Goal: Find specific fact: Find specific fact

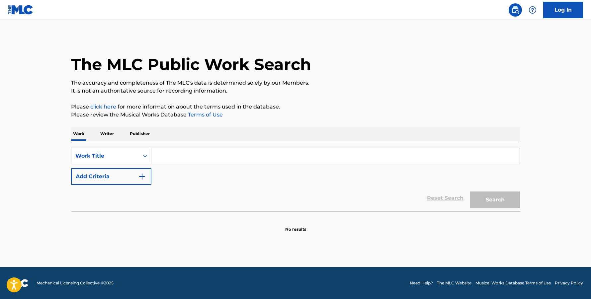
click at [202, 157] on input "Search Form" at bounding box center [335, 156] width 368 height 16
click at [185, 157] on input "Search Form" at bounding box center [335, 156] width 368 height 16
paste input "Ain't No Sunshine"
type input "Ain't No Sunshine"
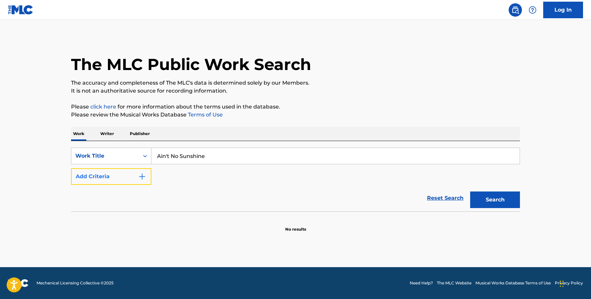
click at [143, 177] on img "Search Form" at bounding box center [142, 177] width 8 height 8
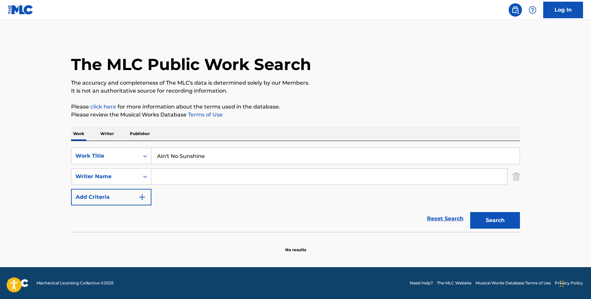
click at [194, 175] on input "Search Form" at bounding box center [329, 177] width 356 height 16
paste input "[PERSON_NAME]"
type input "[PERSON_NAME]"
click at [489, 223] on button "Search" at bounding box center [495, 220] width 50 height 17
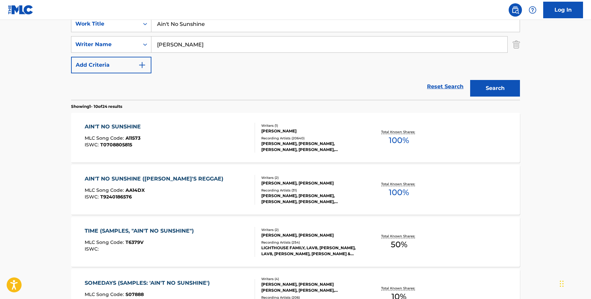
scroll to position [132, 0]
click at [121, 128] on div "AIN'T NO SUNSHINE" at bounding box center [114, 126] width 59 height 8
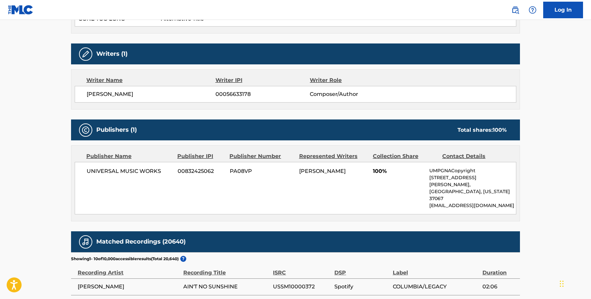
scroll to position [265, 0]
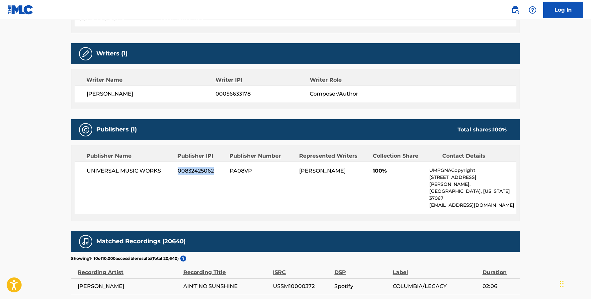
drag, startPoint x: 216, startPoint y: 171, endPoint x: 171, endPoint y: 171, distance: 44.5
click at [171, 171] on div "UNIVERSAL MUSIC WORKS 00832425062 PA08VP [PERSON_NAME] 100% UMPGNACopyright [ST…" at bounding box center [295, 188] width 441 height 52
copy div "00832425062"
